Goal: Information Seeking & Learning: Learn about a topic

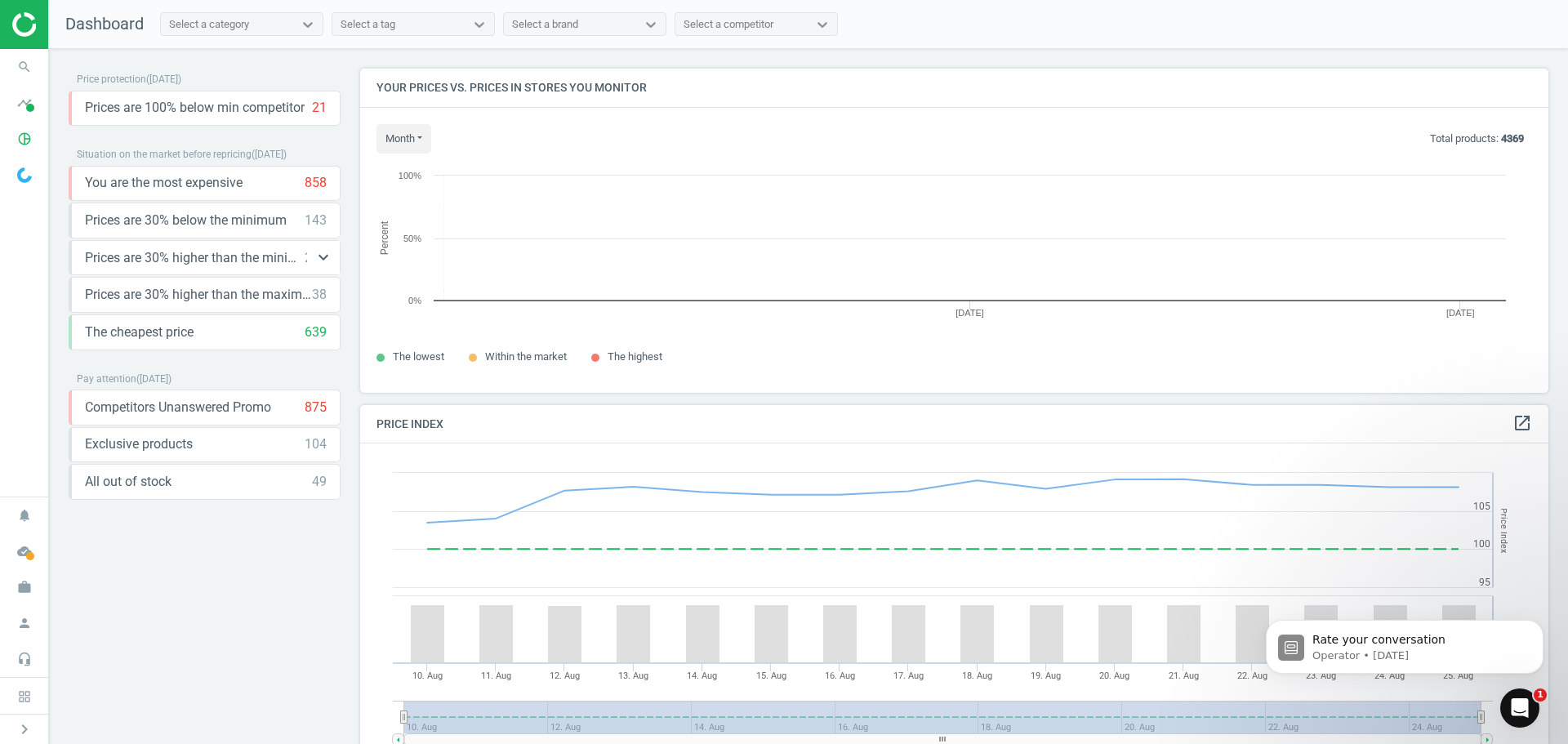
scroll to position [349, 1201]
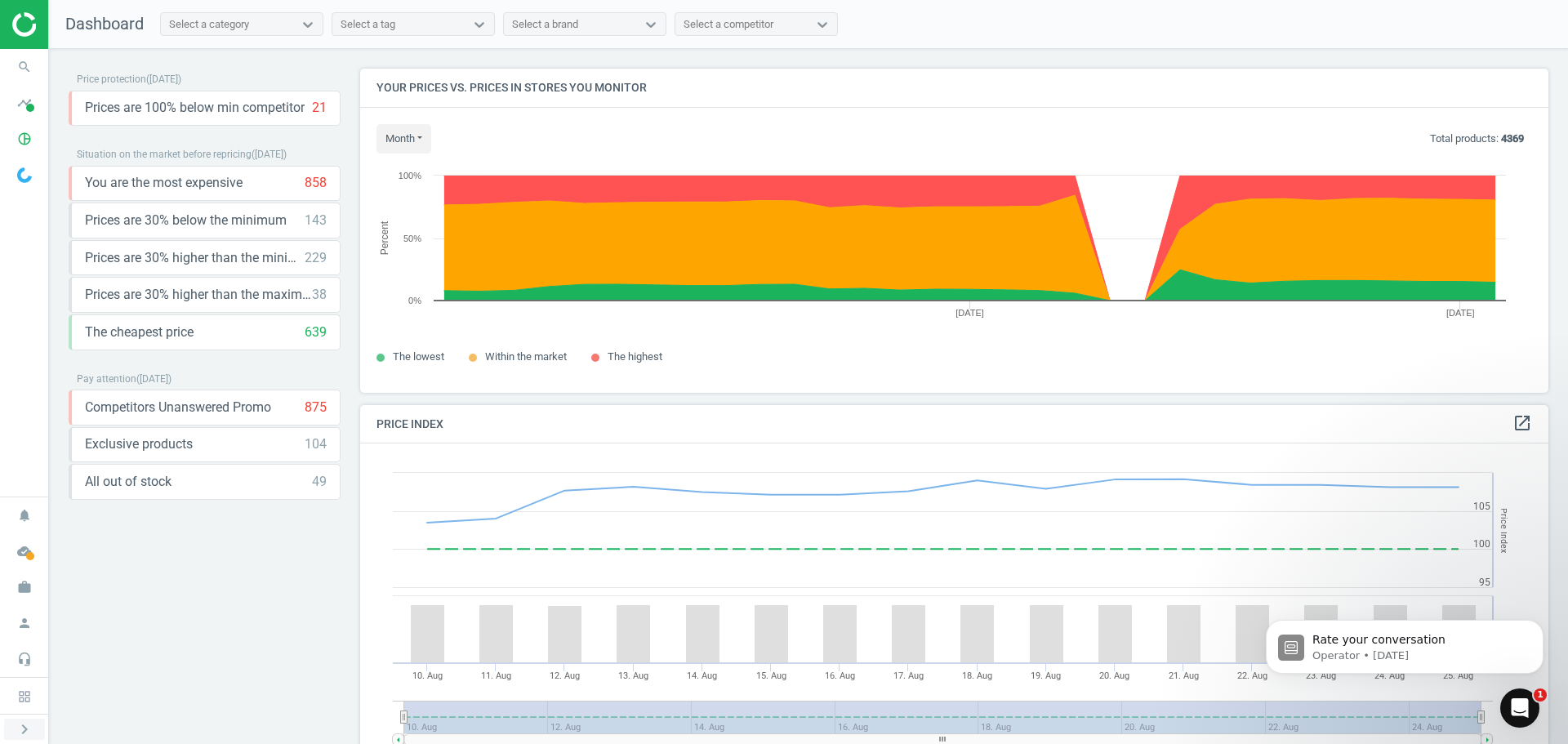
click at [24, 733] on icon "chevron_right" at bounding box center [25, 730] width 19 height 19
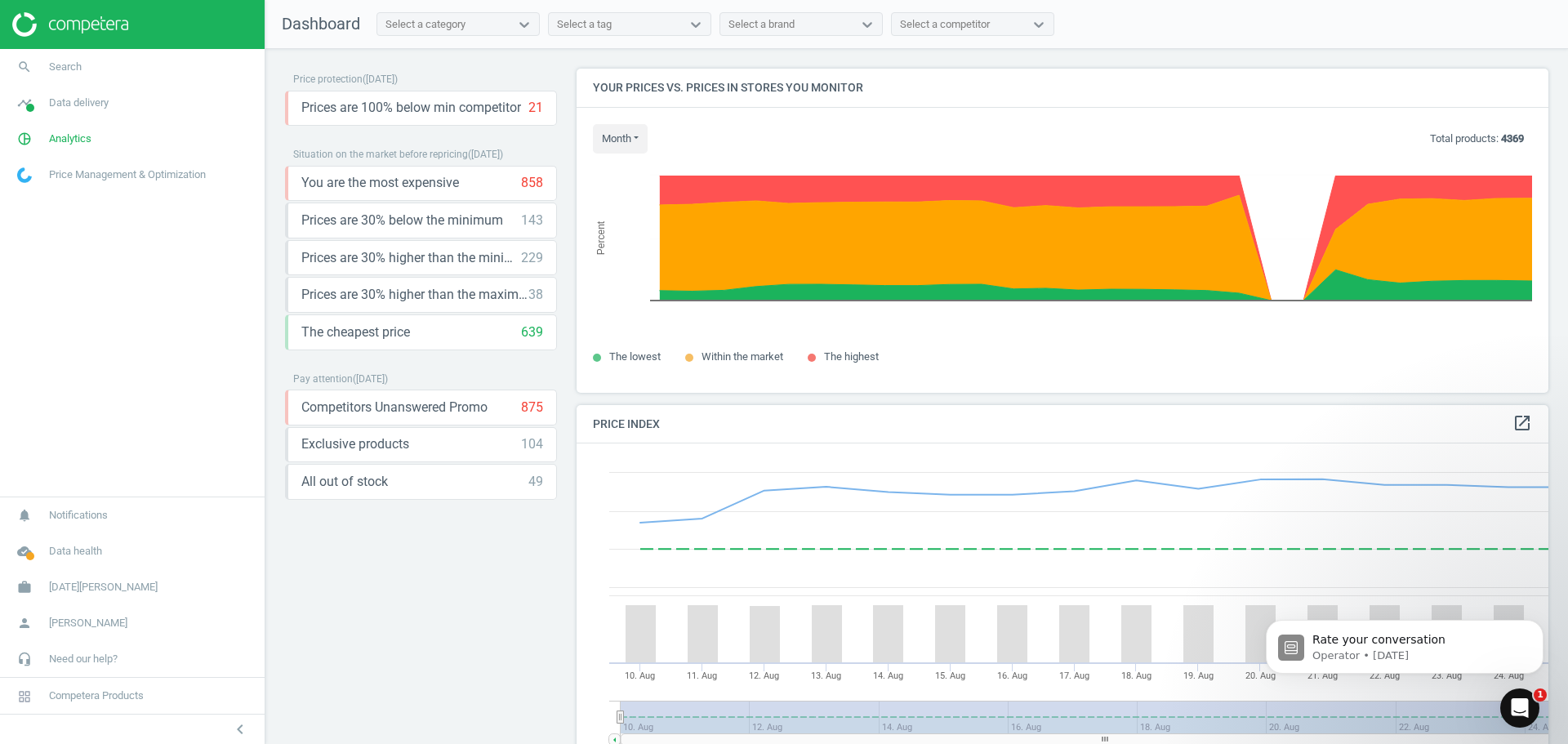
scroll to position [401, 985]
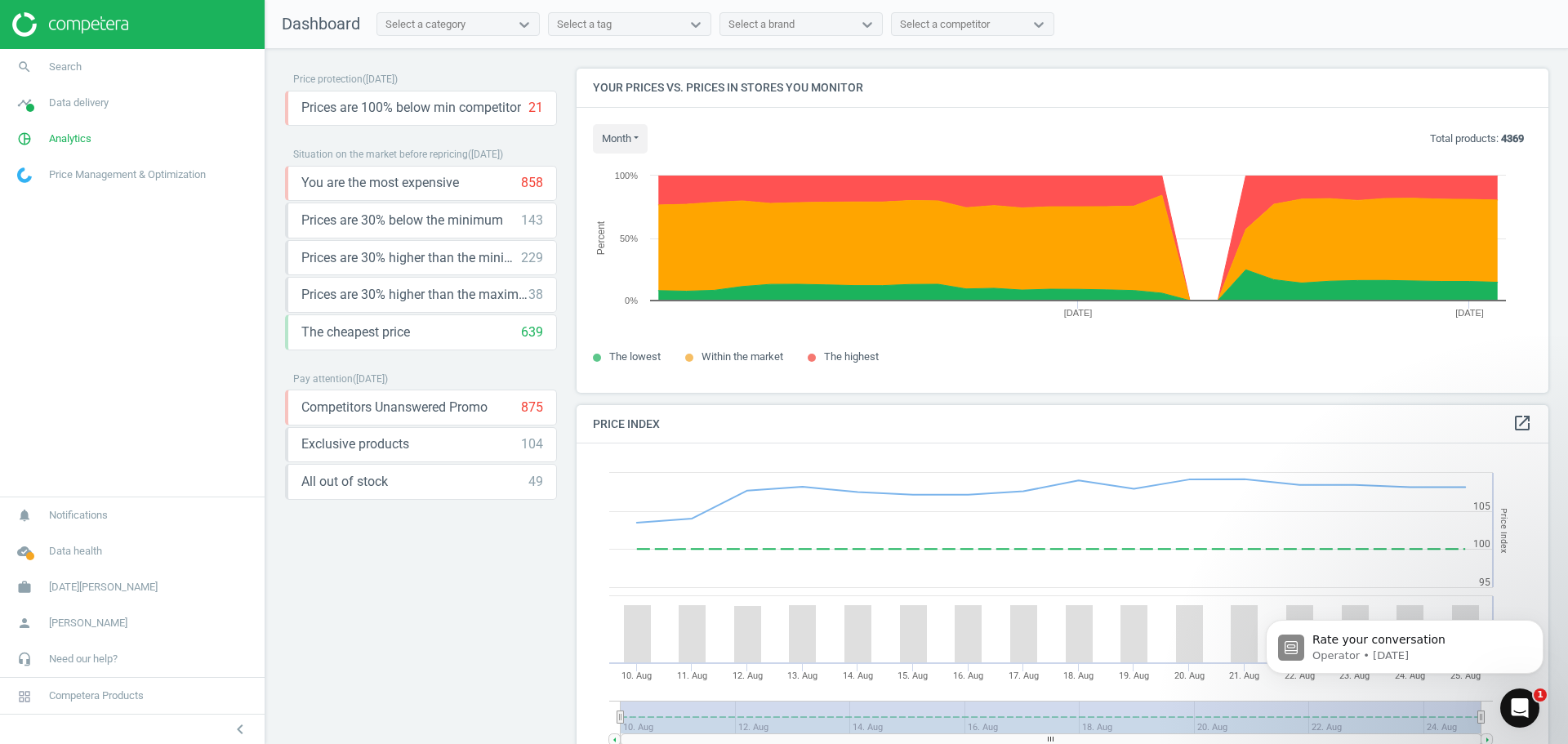
click at [154, 172] on span "Price Management & Optimization" at bounding box center [127, 175] width 157 height 15
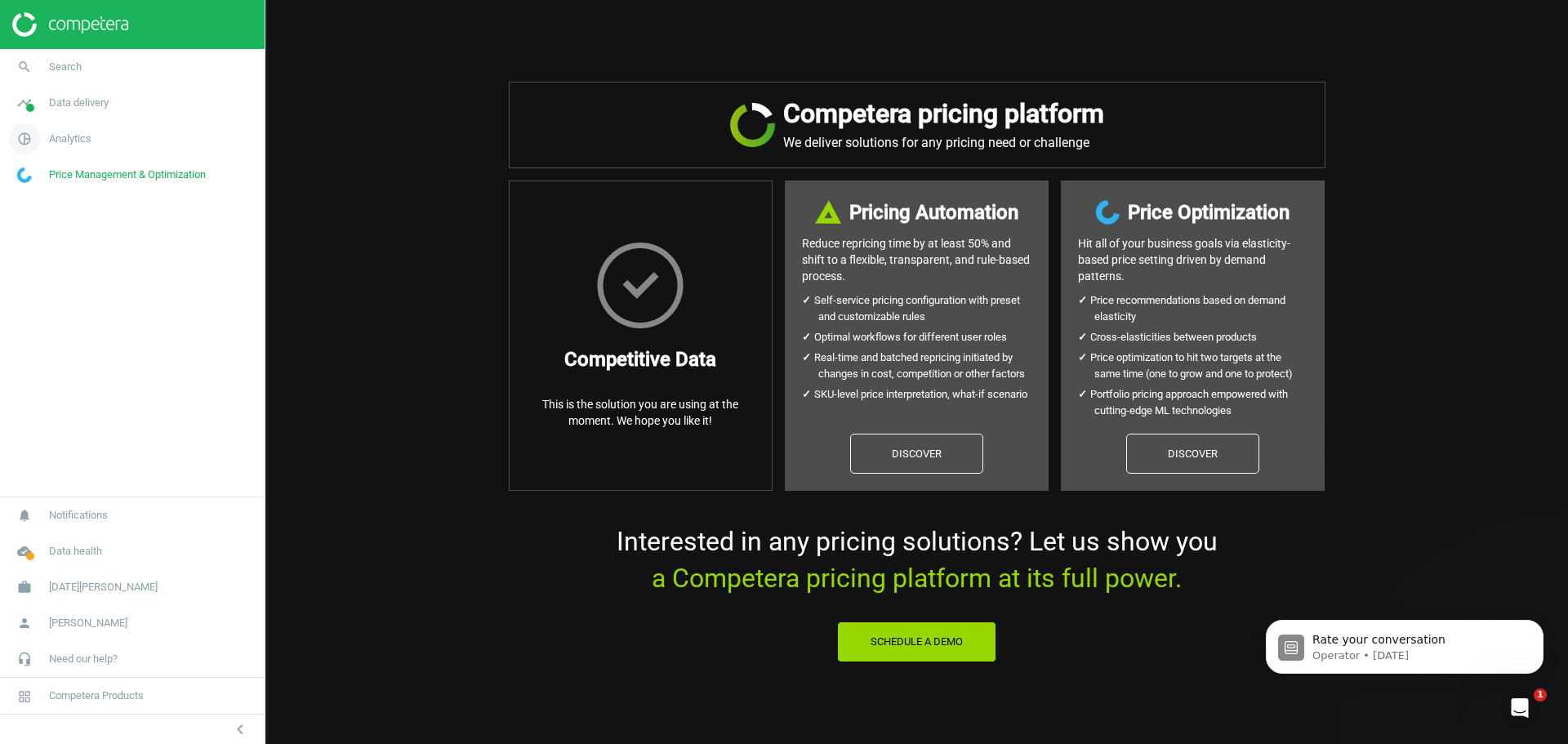
click at [74, 141] on span "Analytics" at bounding box center [70, 139] width 42 height 15
click at [47, 222] on span "Price index" at bounding box center [41, 223] width 47 height 13
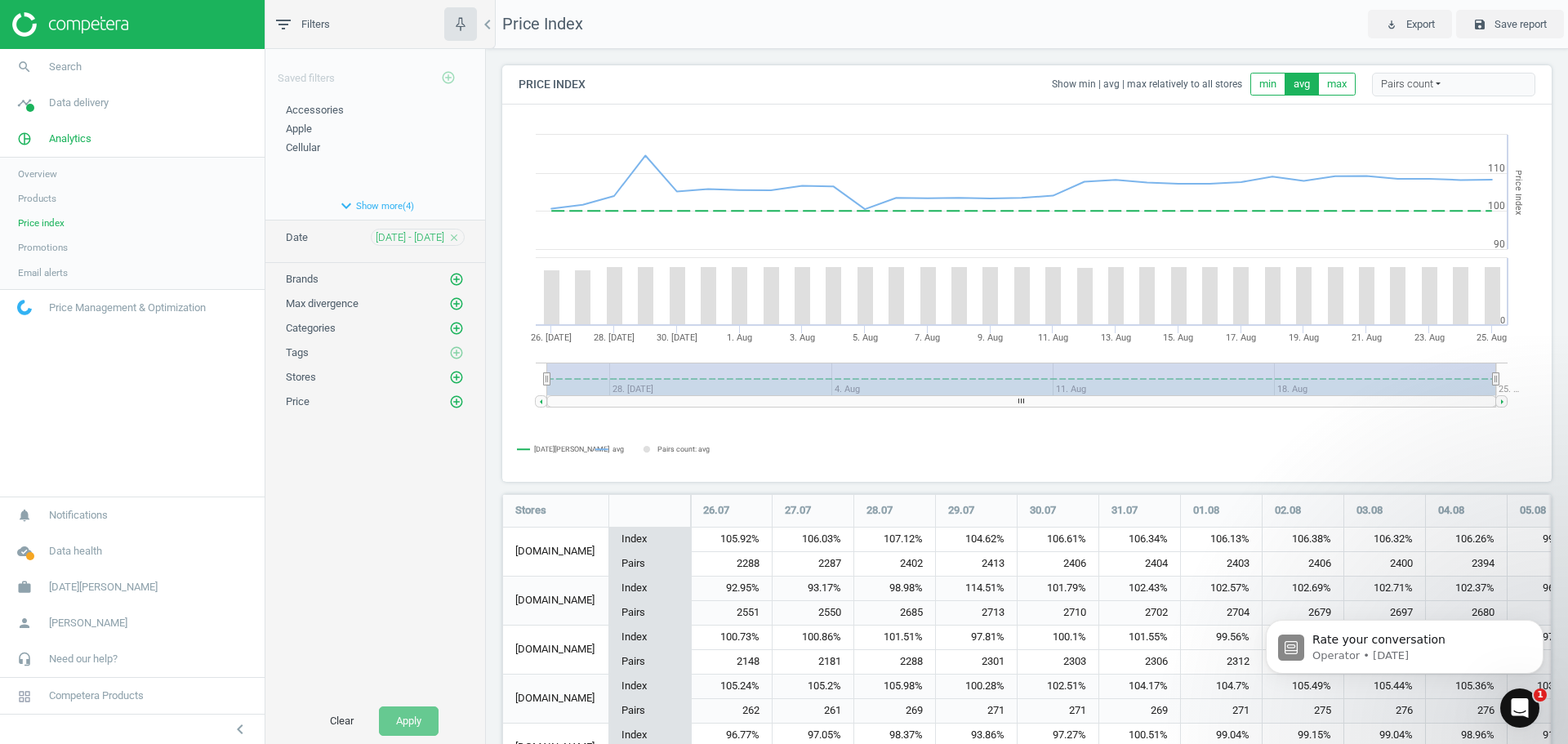
scroll to position [945, 1063]
click at [357, 211] on button "expand_more Show more ( 4 )" at bounding box center [375, 205] width 220 height 27
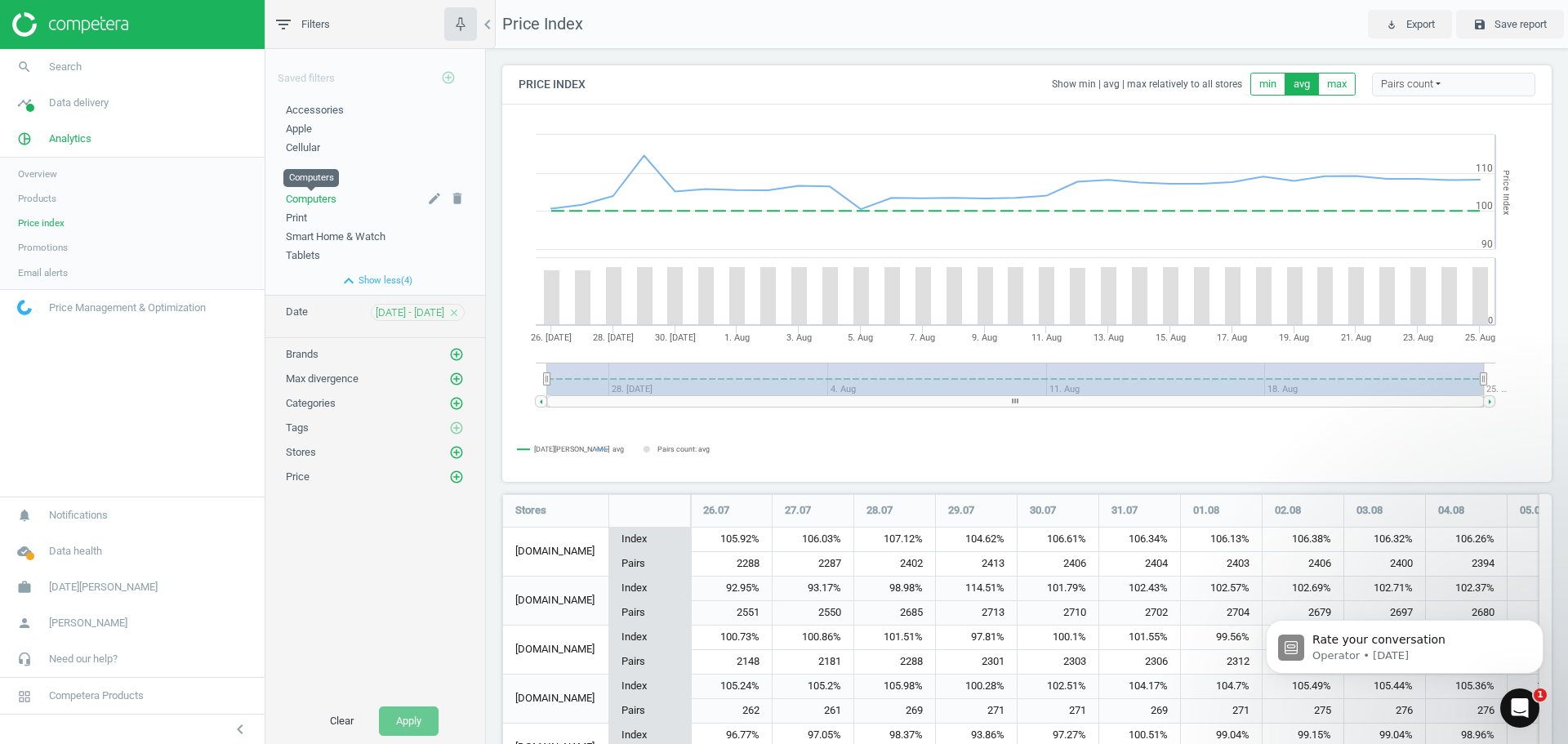
click at [328, 199] on span "Computers" at bounding box center [311, 199] width 50 height 12
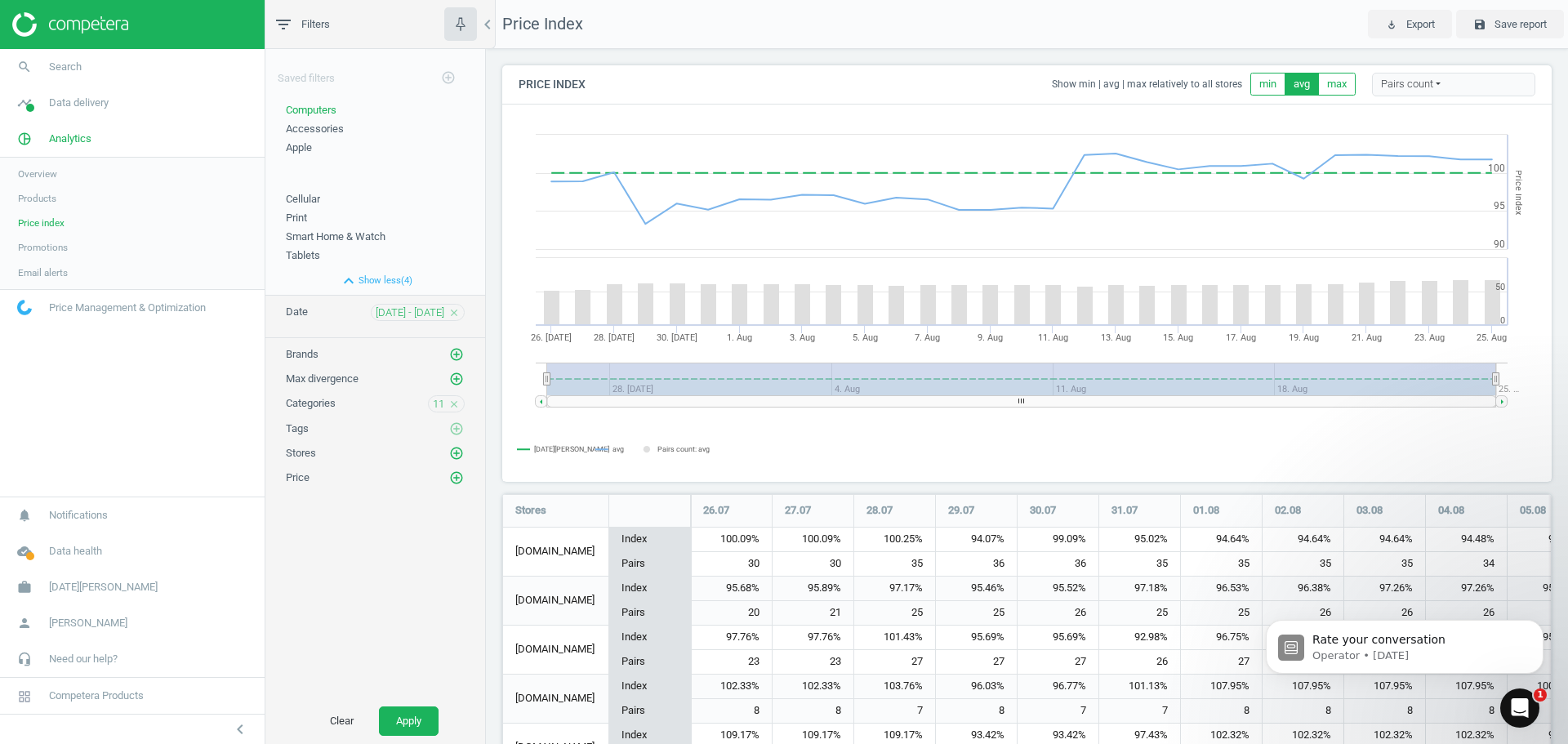
scroll to position [406, 1063]
click at [455, 456] on icon "add_circle_outline" at bounding box center [457, 453] width 15 height 15
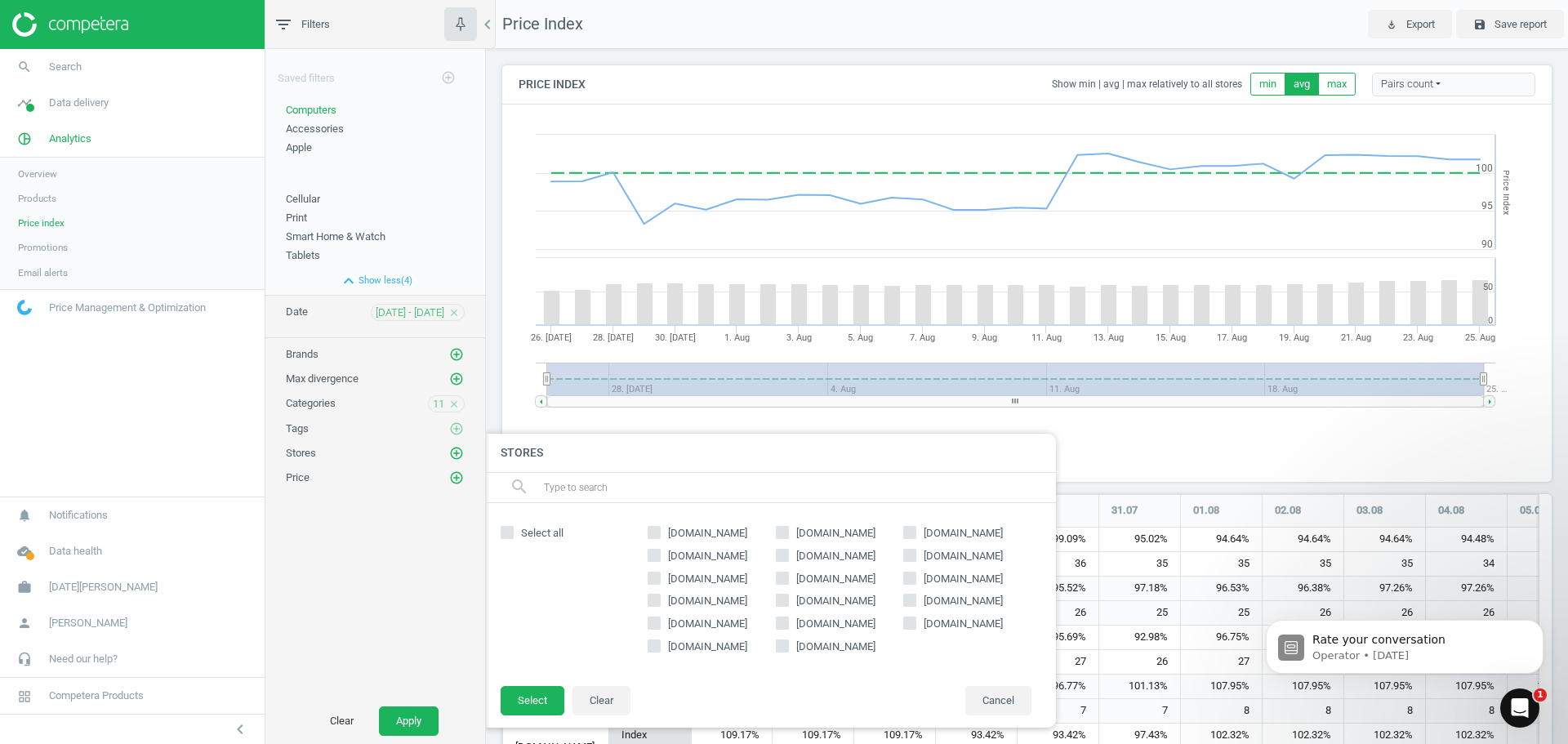
click at [907, 532] on input "[DOMAIN_NAME]" at bounding box center [910, 532] width 11 height 11
checkbox input "true"
click at [519, 699] on button "Select" at bounding box center [533, 701] width 64 height 29
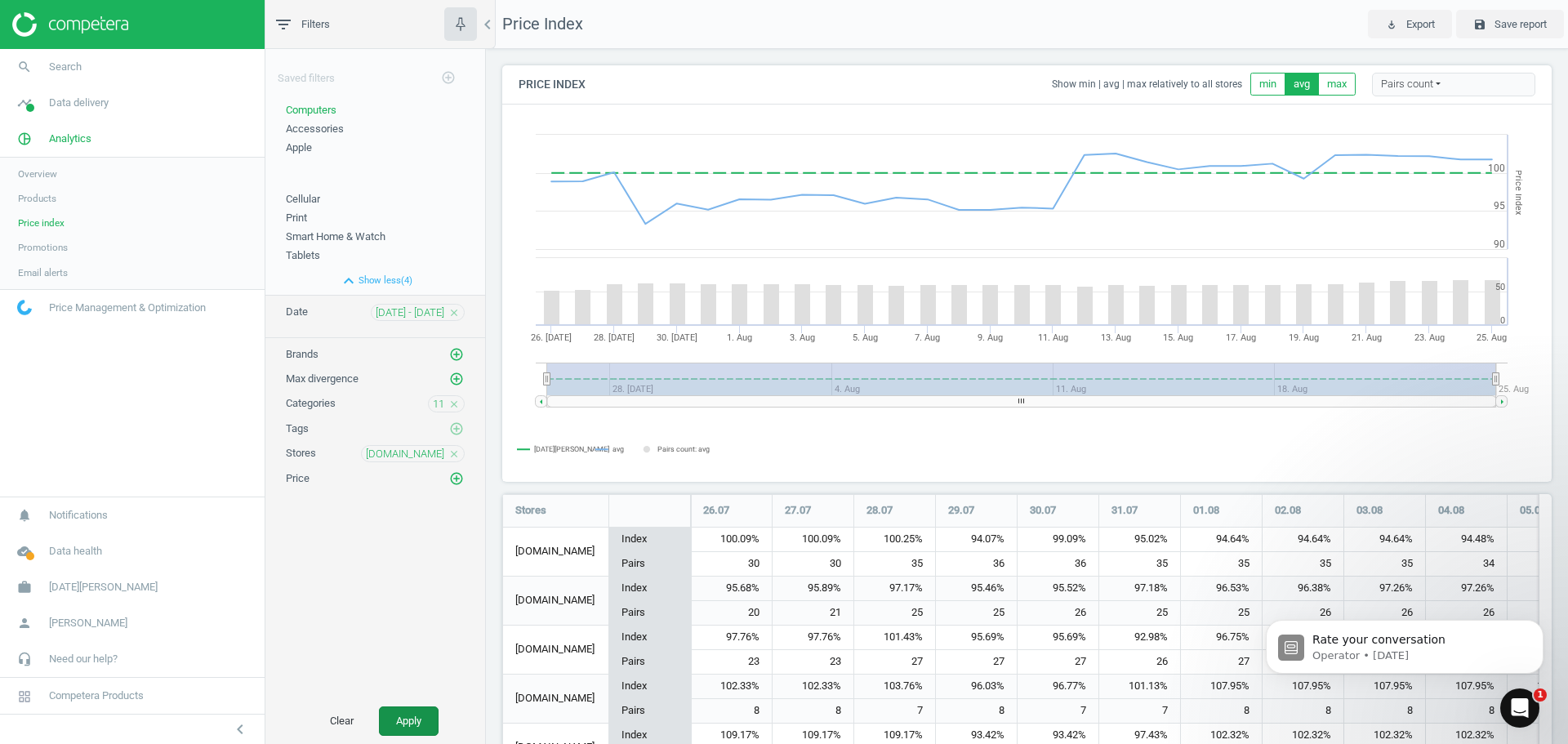
click at [405, 718] on button "Apply" at bounding box center [408, 721] width 59 height 29
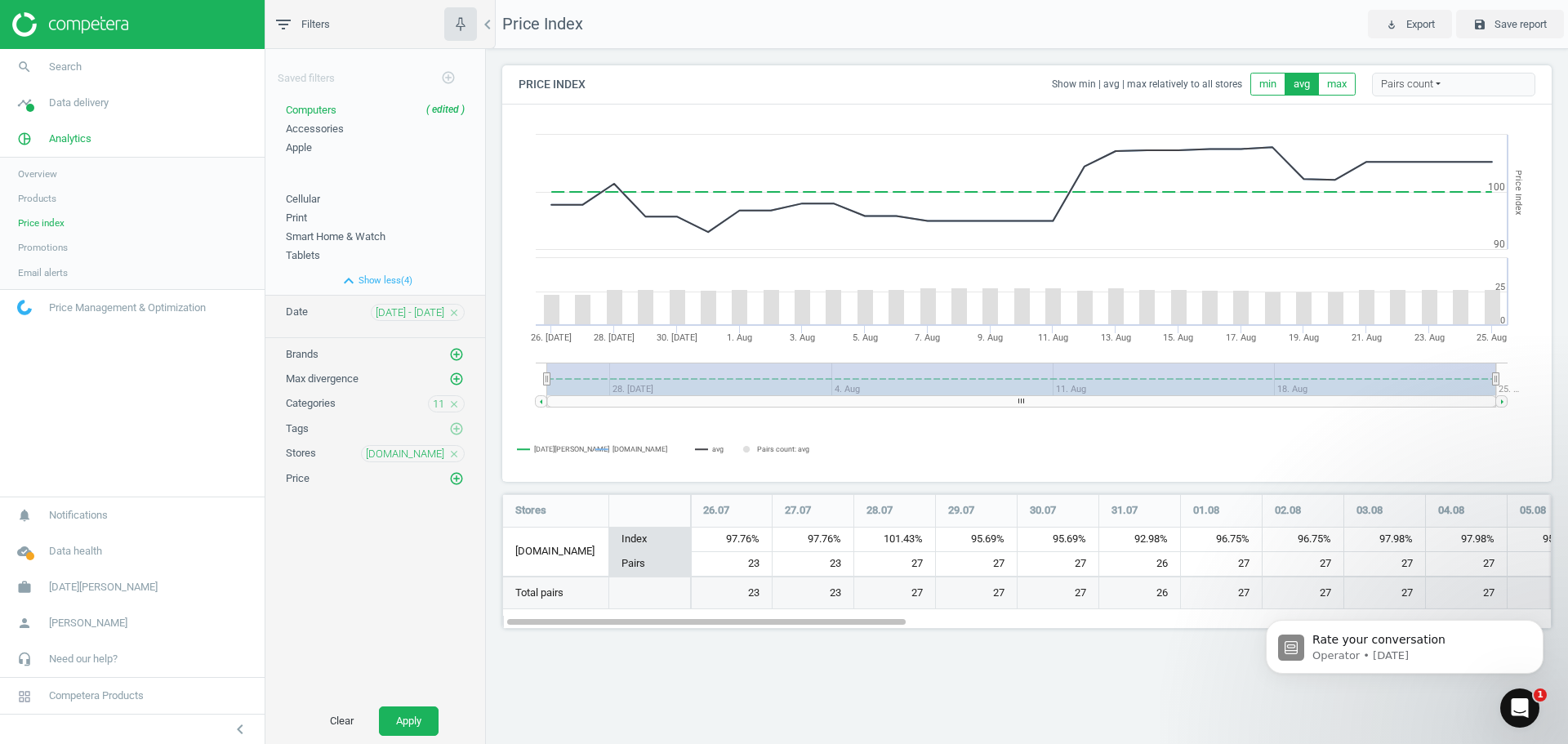
scroll to position [160, 1075]
click at [687, 622] on div at bounding box center [709, 621] width 398 height 14
click at [704, 450] on icon at bounding box center [701, 450] width 13 height 0
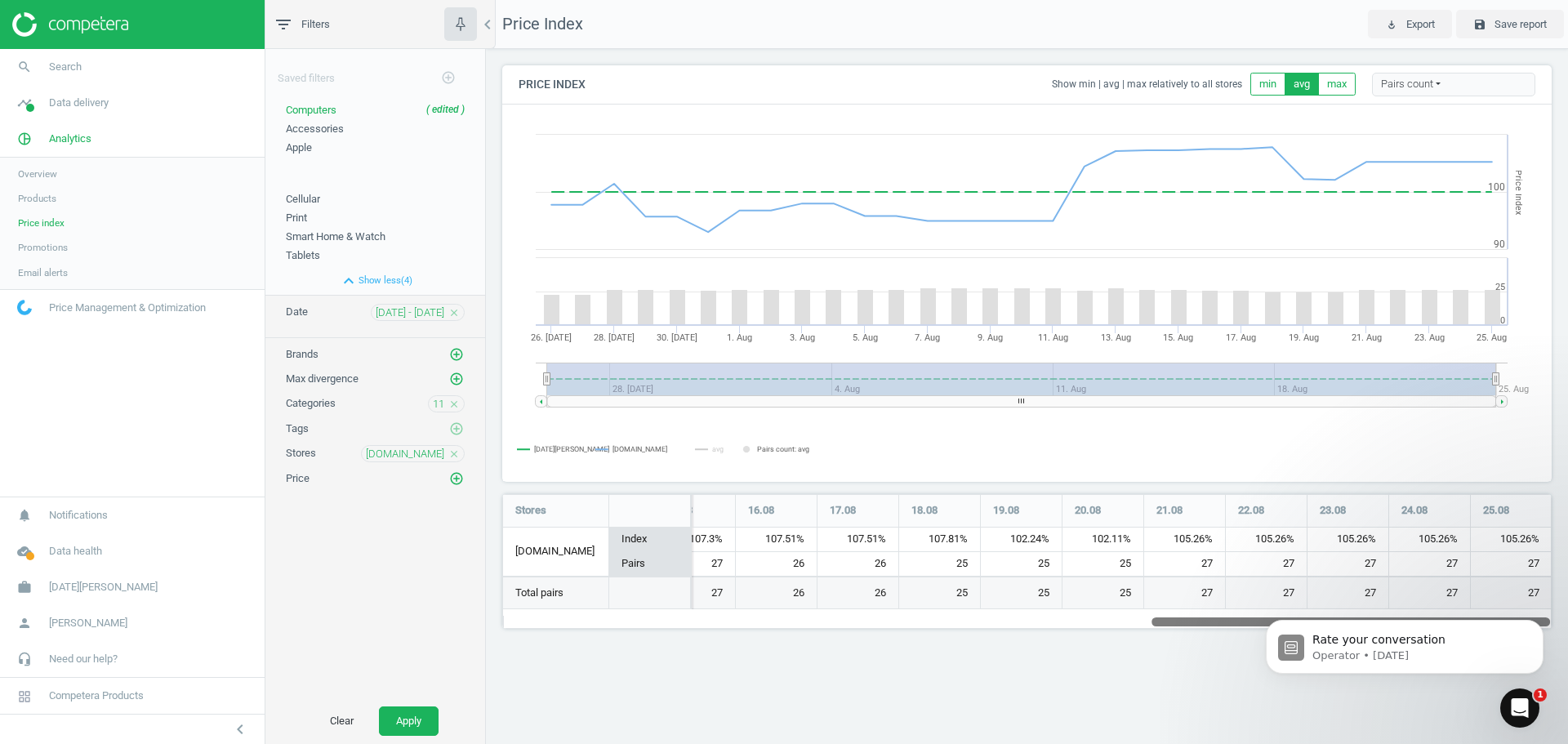
drag, startPoint x: 880, startPoint y: 624, endPoint x: 1567, endPoint y: 634, distance: 687.1
click at [1567, 634] on div "Price Index Show min | avg | max relatively to all stores min avg max Pairs cou…" at bounding box center [1026, 353] width 1082 height 609
drag, startPoint x: 2414, startPoint y: 1204, endPoint x: 1246, endPoint y: 622, distance: 1305.0
